Goal: Task Accomplishment & Management: Manage account settings

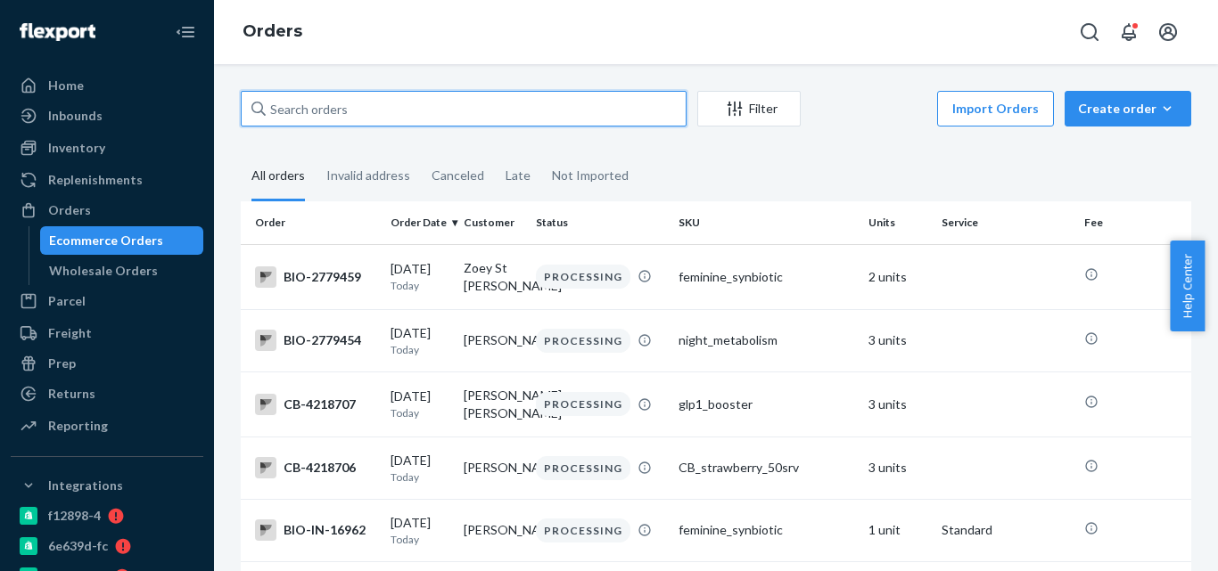
click at [468, 98] on input "text" at bounding box center [464, 109] width 446 height 36
paste input "[PERSON_NAME]"
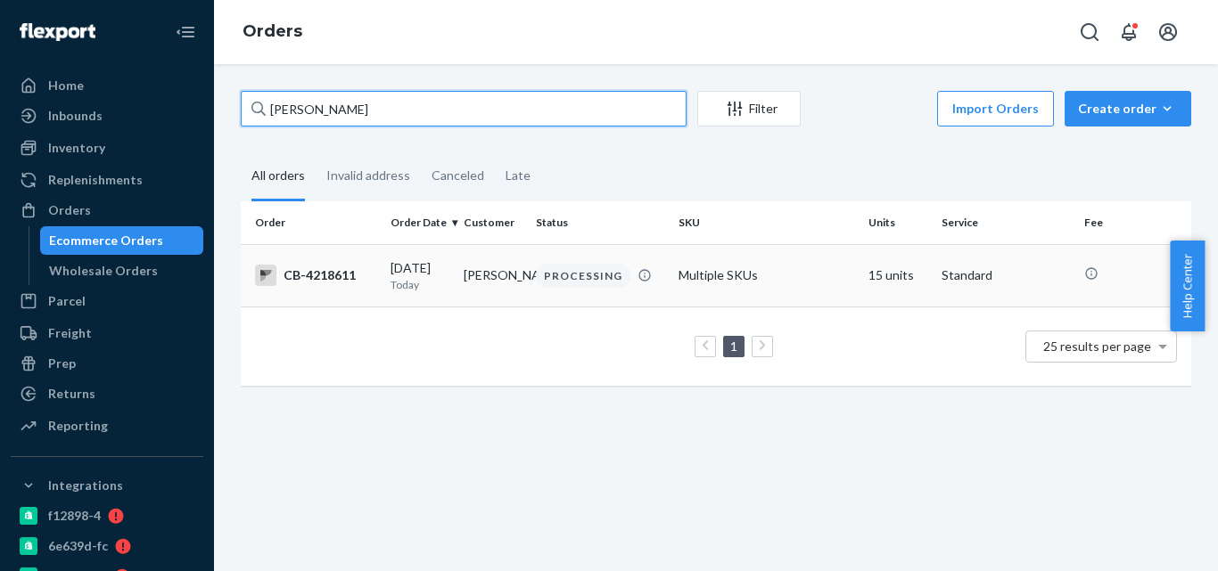
type input "[PERSON_NAME]"
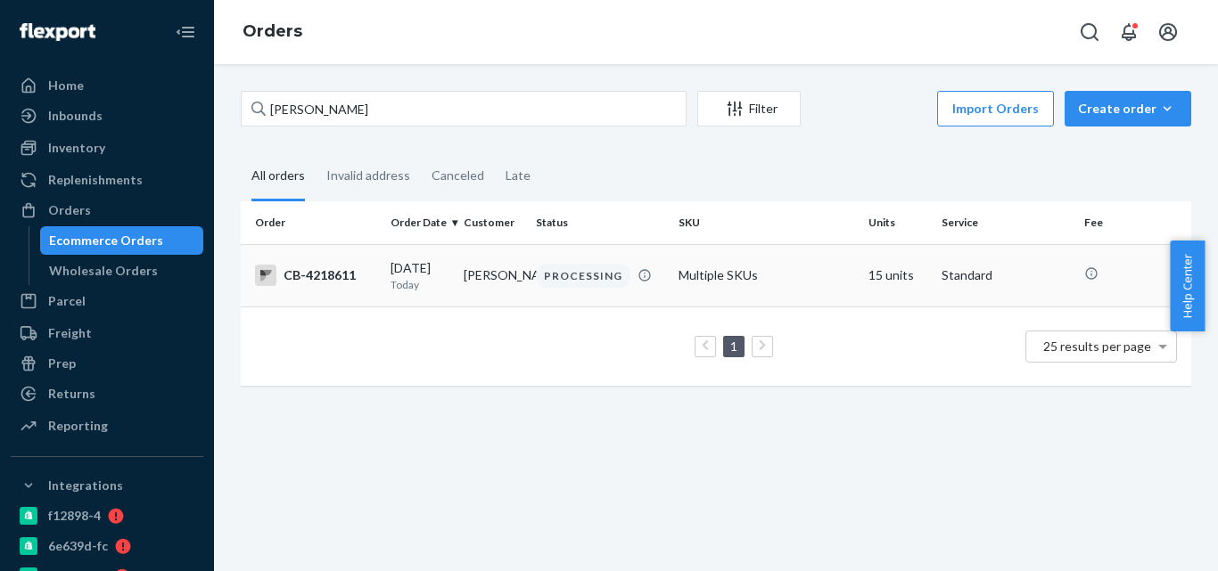
click at [643, 287] on div "PROCESSING" at bounding box center [599, 276] width 135 height 24
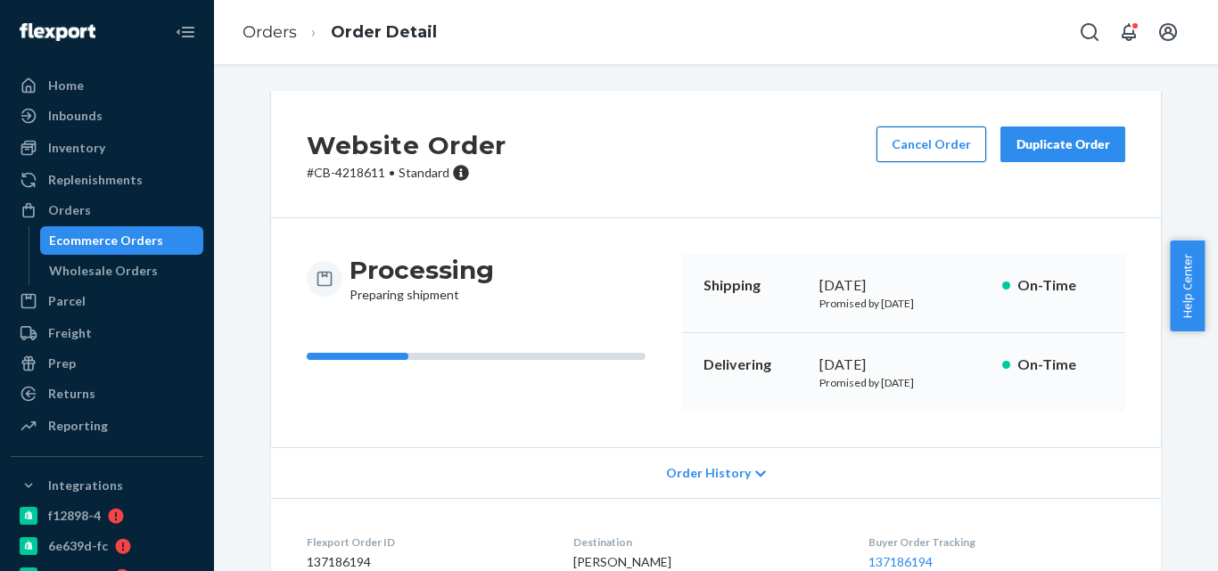
click at [899, 144] on button "Cancel Order" at bounding box center [931, 145] width 110 height 36
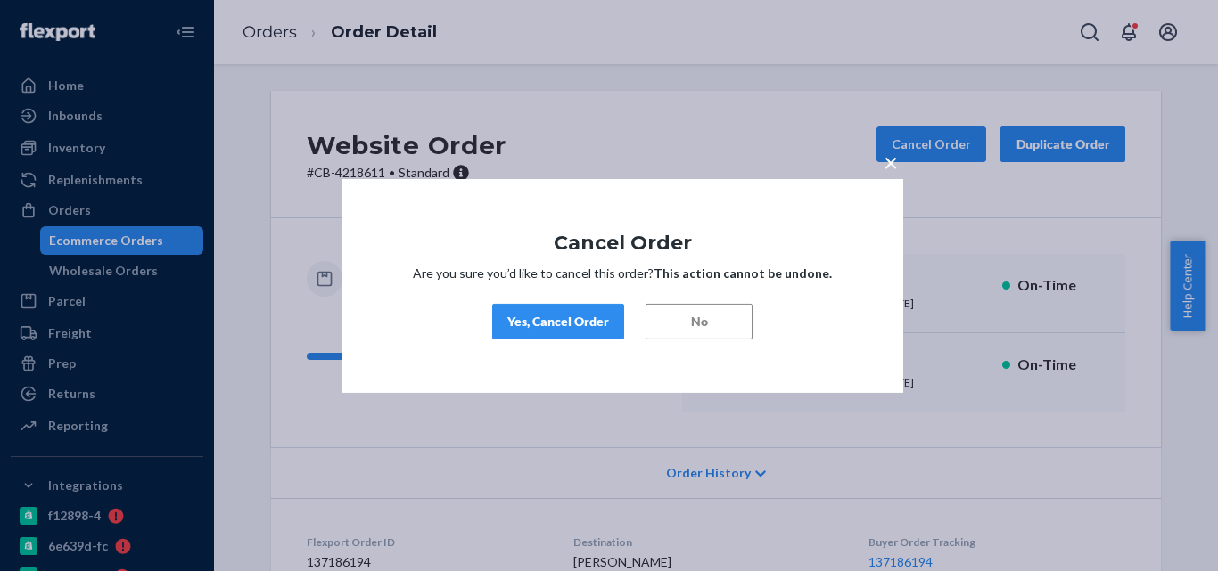
click at [591, 316] on div "Yes, Cancel Order" at bounding box center [558, 322] width 102 height 18
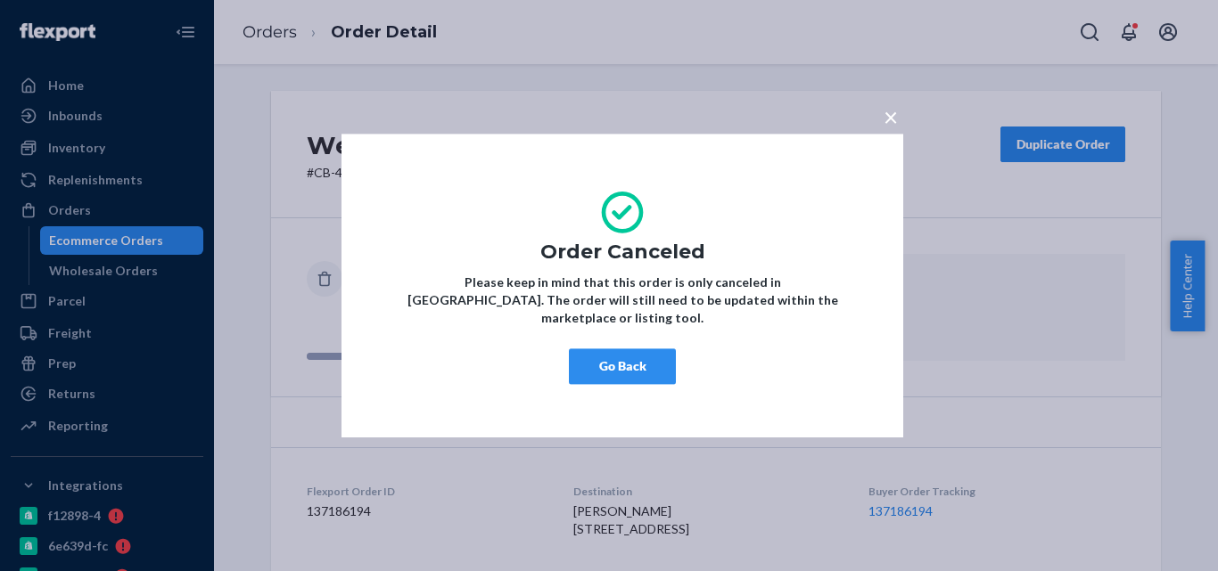
click at [628, 357] on button "Go Back" at bounding box center [622, 367] width 107 height 36
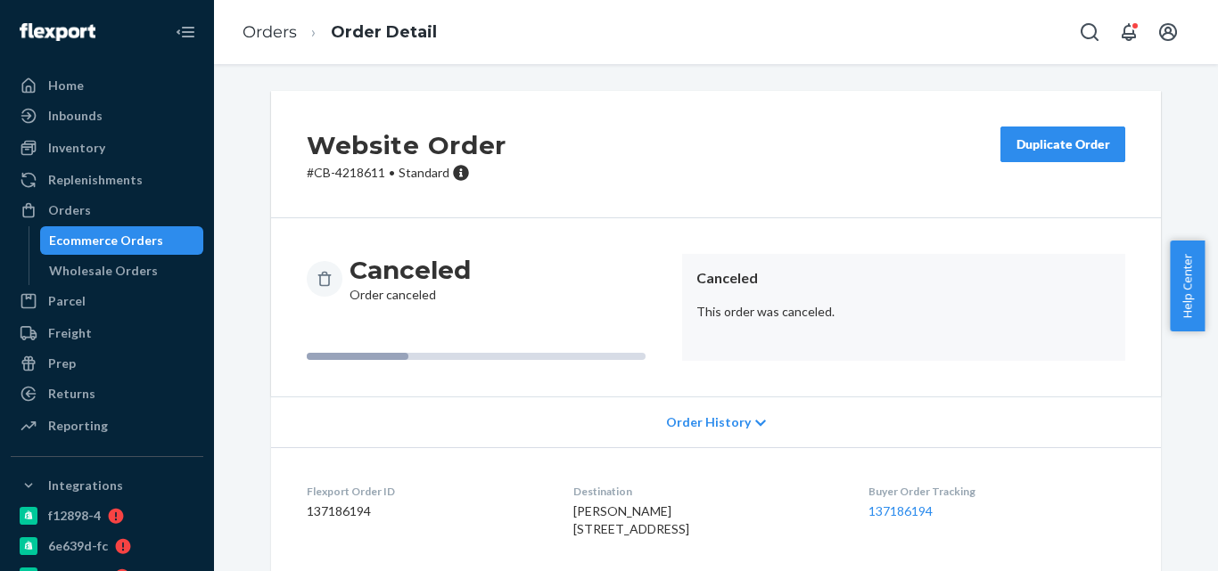
click at [362, 167] on p "# CB-4218611 • Standard" at bounding box center [407, 173] width 200 height 18
copy p "4218611"
click at [143, 245] on div "Ecommerce Orders" at bounding box center [106, 241] width 114 height 18
